Goal: Navigation & Orientation: Find specific page/section

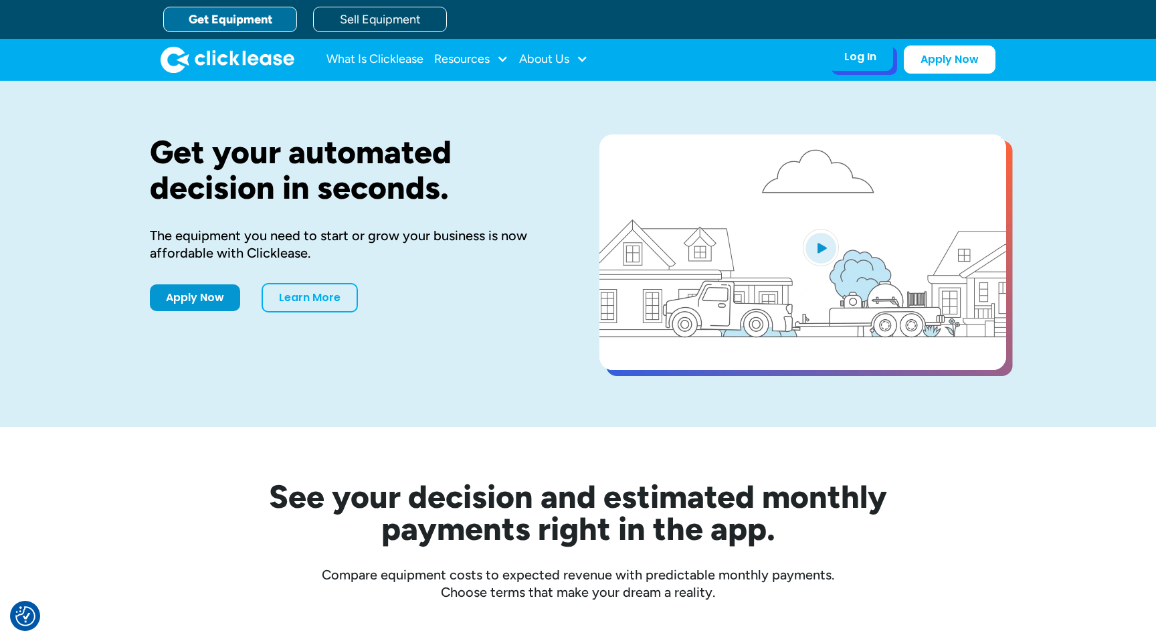
click at [864, 60] on div "Log In" at bounding box center [860, 56] width 32 height 13
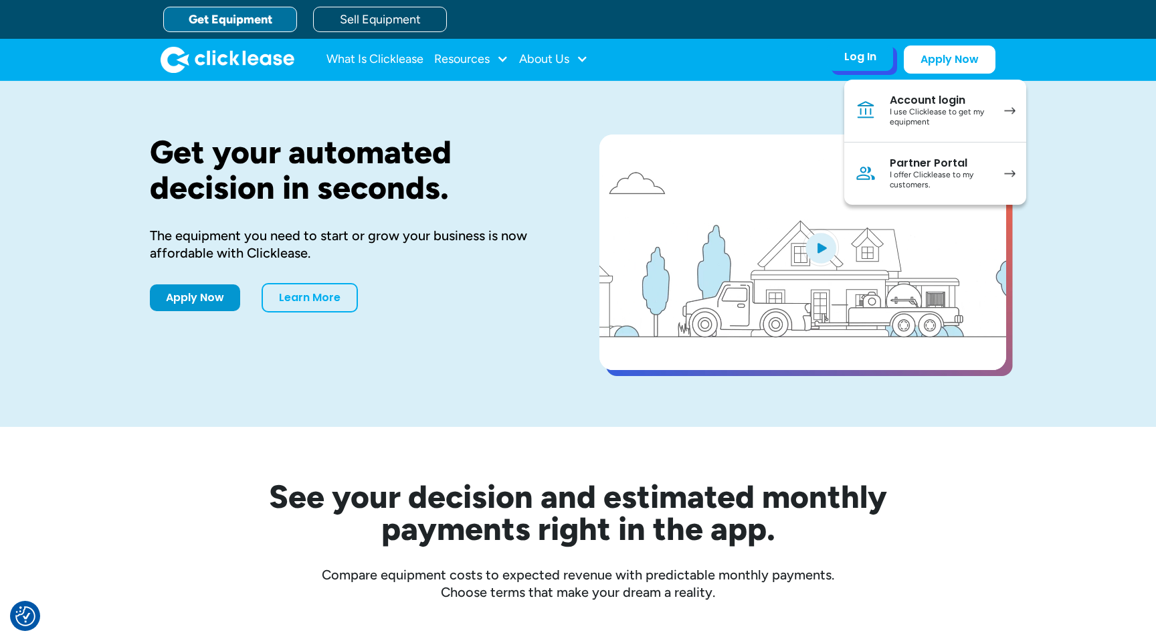
click at [920, 106] on div "Account login" at bounding box center [939, 100] width 101 height 13
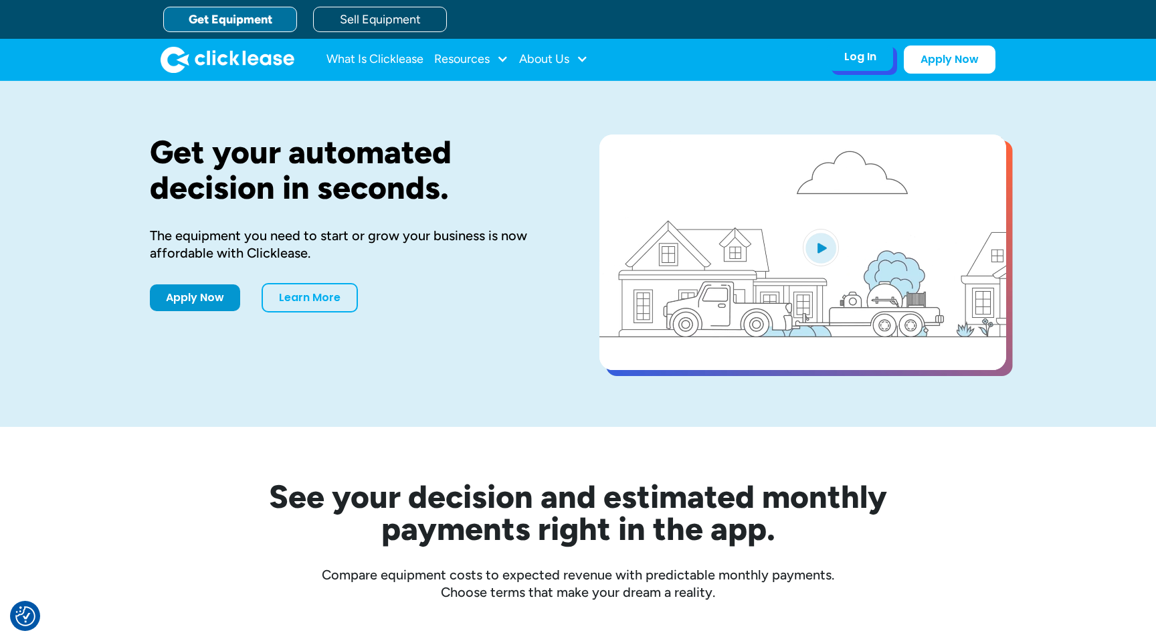
click at [867, 64] on div "Log In Account login I use Clicklease to get my equipment Partner Portal I offe…" at bounding box center [860, 57] width 66 height 28
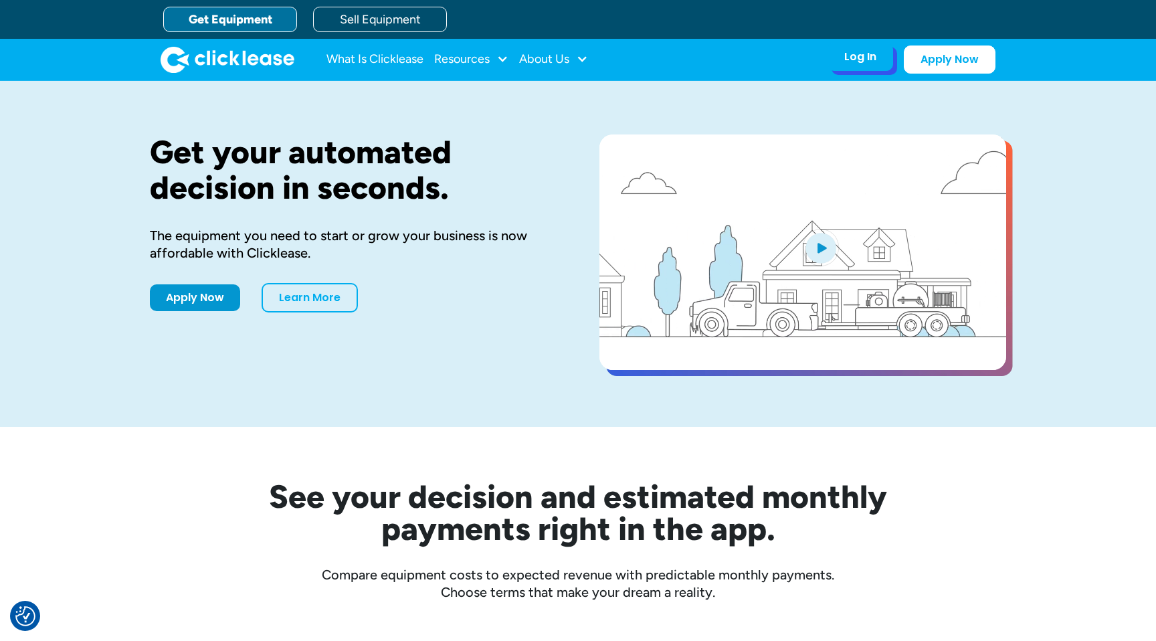
click at [862, 61] on div "Log In" at bounding box center [860, 56] width 32 height 13
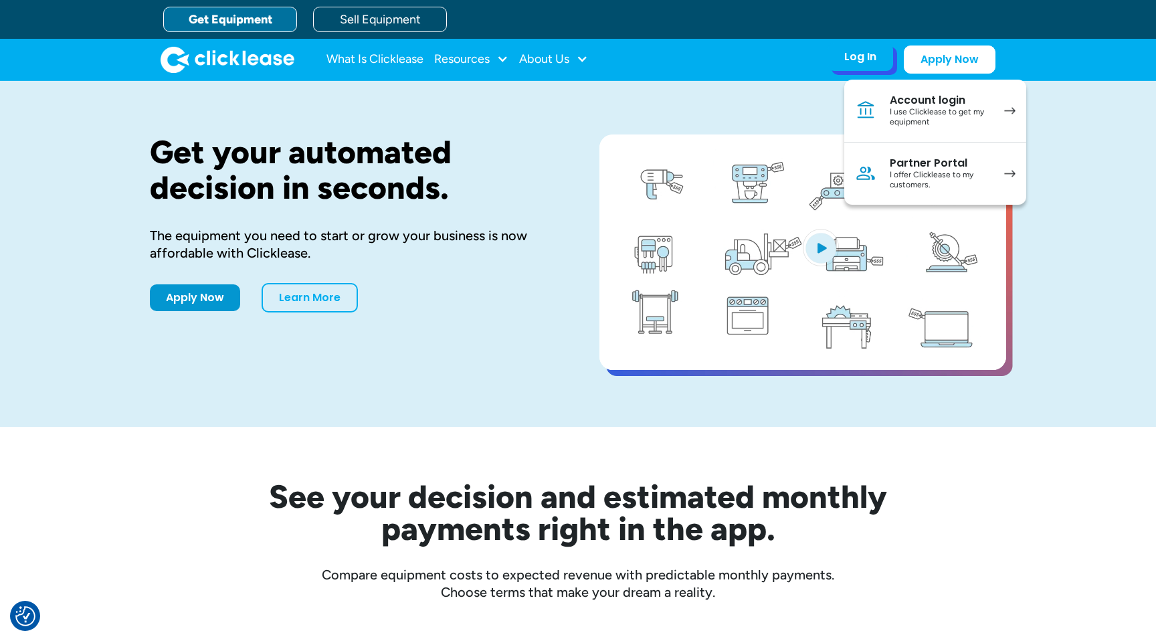
click at [900, 174] on div "I offer Clicklease to my customers." at bounding box center [939, 180] width 101 height 21
